Goal: Task Accomplishment & Management: Complete application form

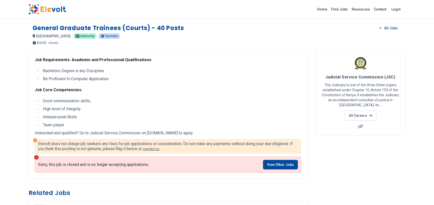
click at [55, 10] on img at bounding box center [48, 9] width 38 height 11
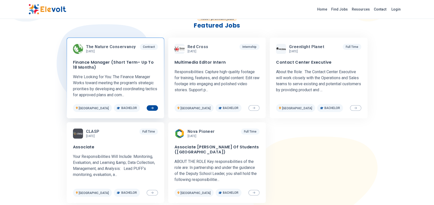
scroll to position [201, 0]
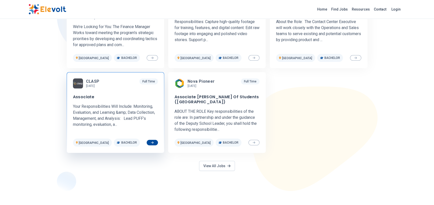
click at [83, 98] on h3 "Associate" at bounding box center [84, 97] width 22 height 5
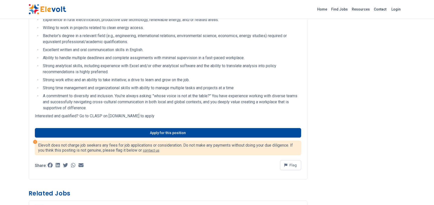
scroll to position [326, 0]
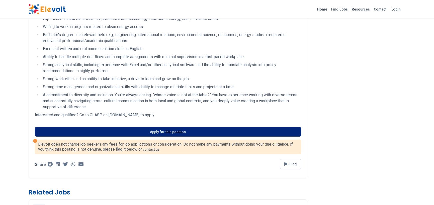
click at [126, 130] on link "Apply for this position" at bounding box center [168, 132] width 267 height 10
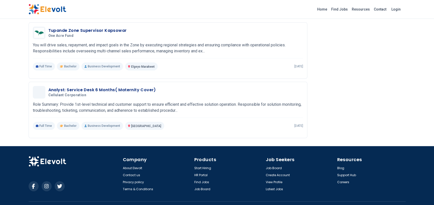
scroll to position [690, 0]
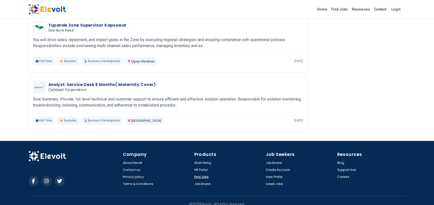
click at [206, 175] on link "Find Jobs" at bounding box center [202, 177] width 14 height 4
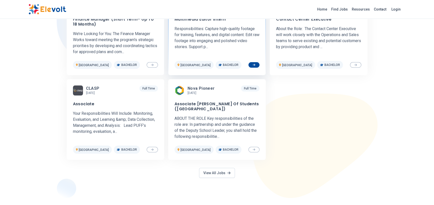
scroll to position [201, 0]
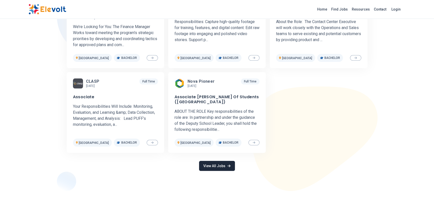
click at [218, 168] on link "View All Jobs" at bounding box center [217, 166] width 36 height 10
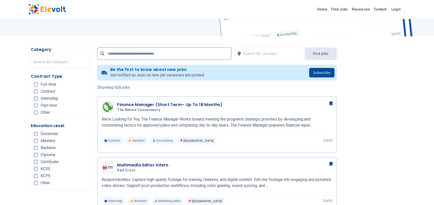
scroll to position [75, 0]
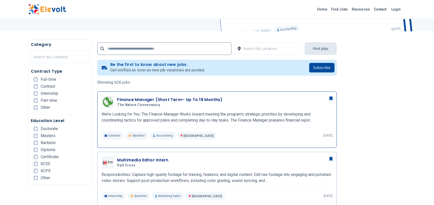
click at [155, 99] on h3 "Finance Manager (Short Term– Up To 18 Months)" at bounding box center [169, 100] width 105 height 6
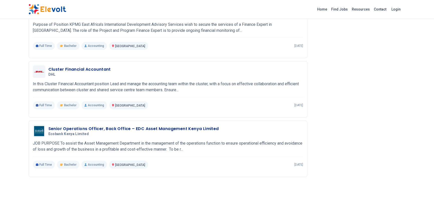
scroll to position [326, 0]
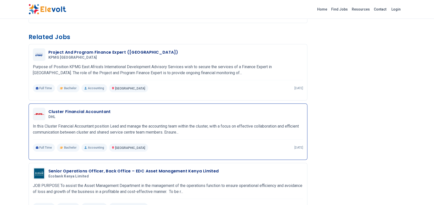
click at [94, 115] on h3 "Cluster Financial Accountant" at bounding box center [79, 112] width 62 height 6
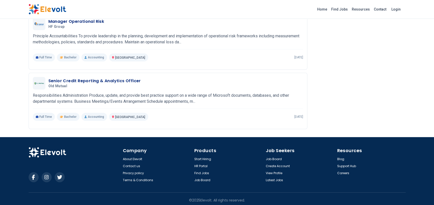
scroll to position [703, 0]
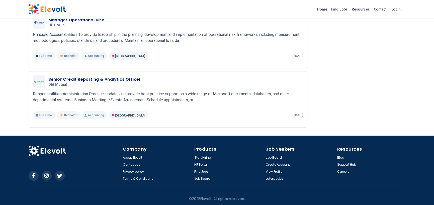
click at [206, 172] on link "Find Jobs" at bounding box center [202, 172] width 14 height 4
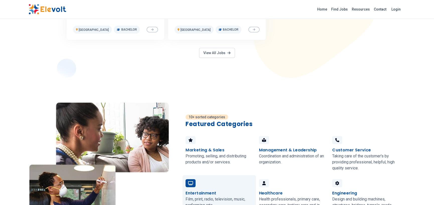
scroll to position [276, 0]
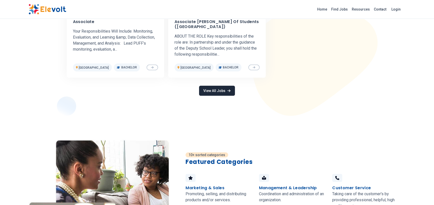
click at [220, 92] on link "View All Jobs" at bounding box center [217, 91] width 36 height 10
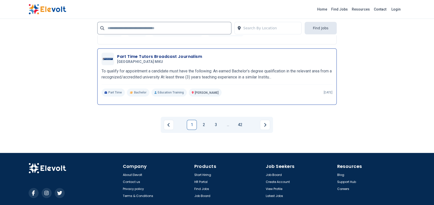
scroll to position [1134, 0]
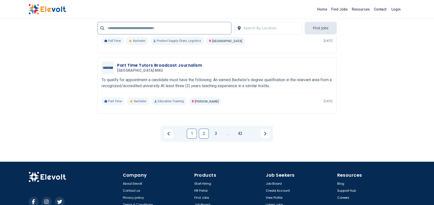
click at [206, 131] on link "2" at bounding box center [204, 134] width 10 height 10
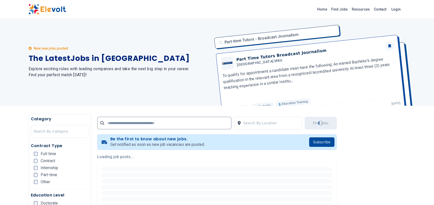
scroll to position [0, 0]
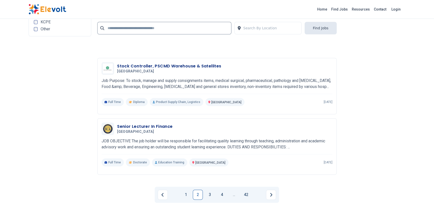
scroll to position [1054, 0]
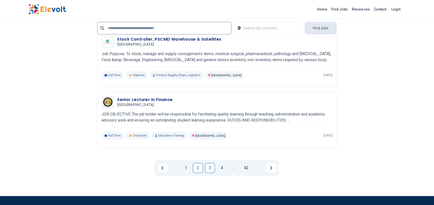
click at [208, 169] on link "3" at bounding box center [210, 168] width 10 height 10
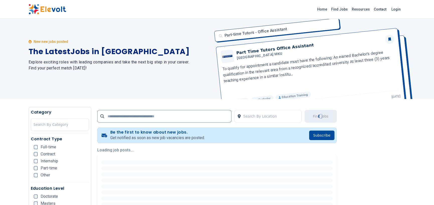
scroll to position [0, 0]
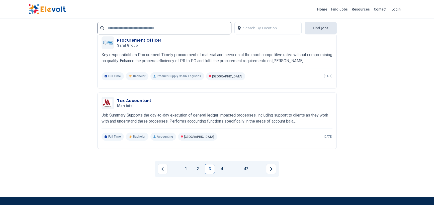
scroll to position [1054, 0]
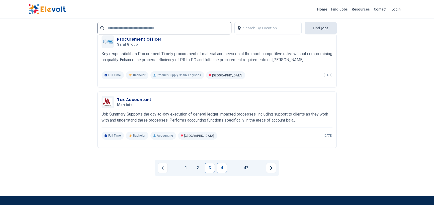
click at [219, 167] on link "4" at bounding box center [222, 168] width 10 height 10
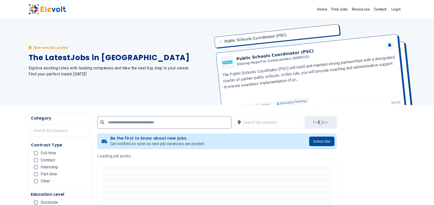
scroll to position [0, 0]
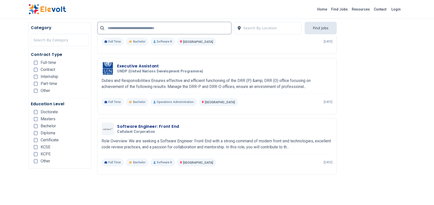
scroll to position [552, 0]
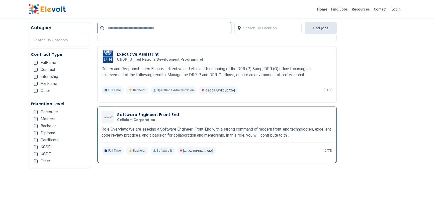
click at [140, 115] on h3 "Software Engineer: Front End" at bounding box center [148, 115] width 62 height 6
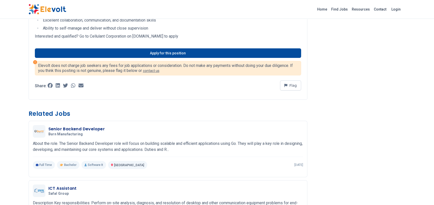
scroll to position [477, 0]
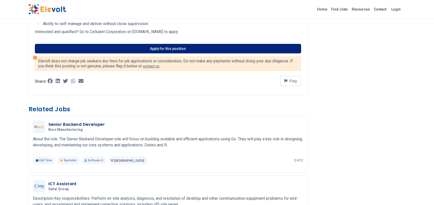
click at [154, 49] on link "Apply for this position" at bounding box center [168, 49] width 267 height 10
